Goal: Transaction & Acquisition: Purchase product/service

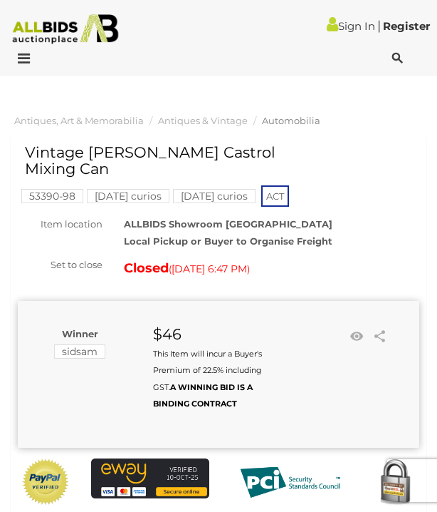
click at [33, 59] on div at bounding box center [40, 59] width 72 height 17
click at [26, 61] on icon at bounding box center [20, 58] width 19 height 14
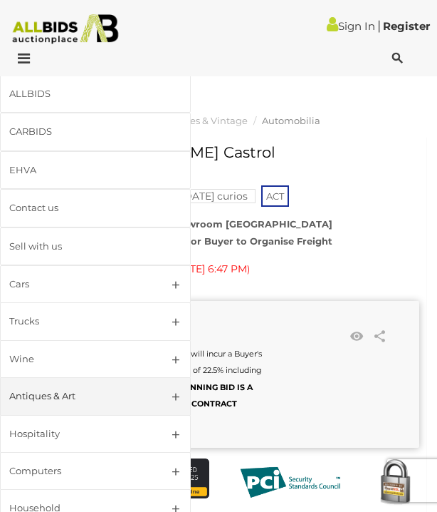
click at [48, 94] on div "ALLBIDS" at bounding box center [78, 94] width 138 height 16
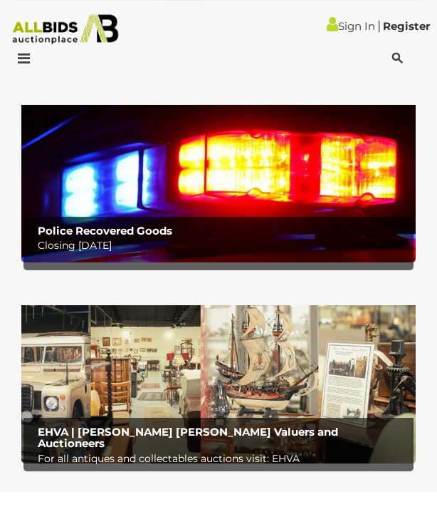
scroll to position [812, 0]
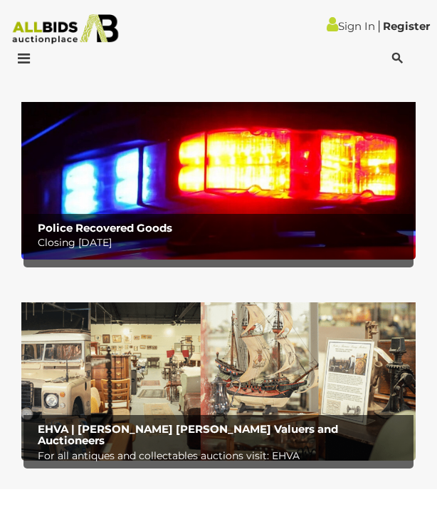
click at [196, 174] on img at bounding box center [218, 174] width 395 height 172
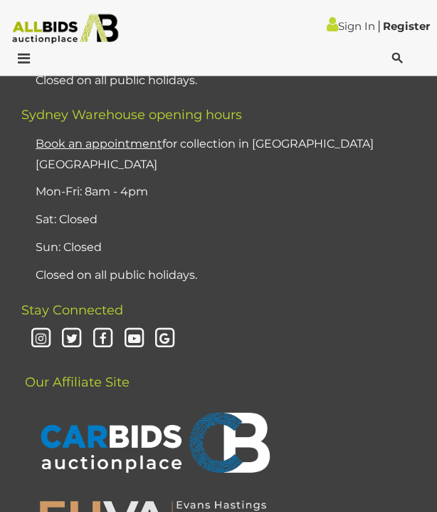
scroll to position [10727, 0]
